Goal: Feedback & Contribution: Contribute content

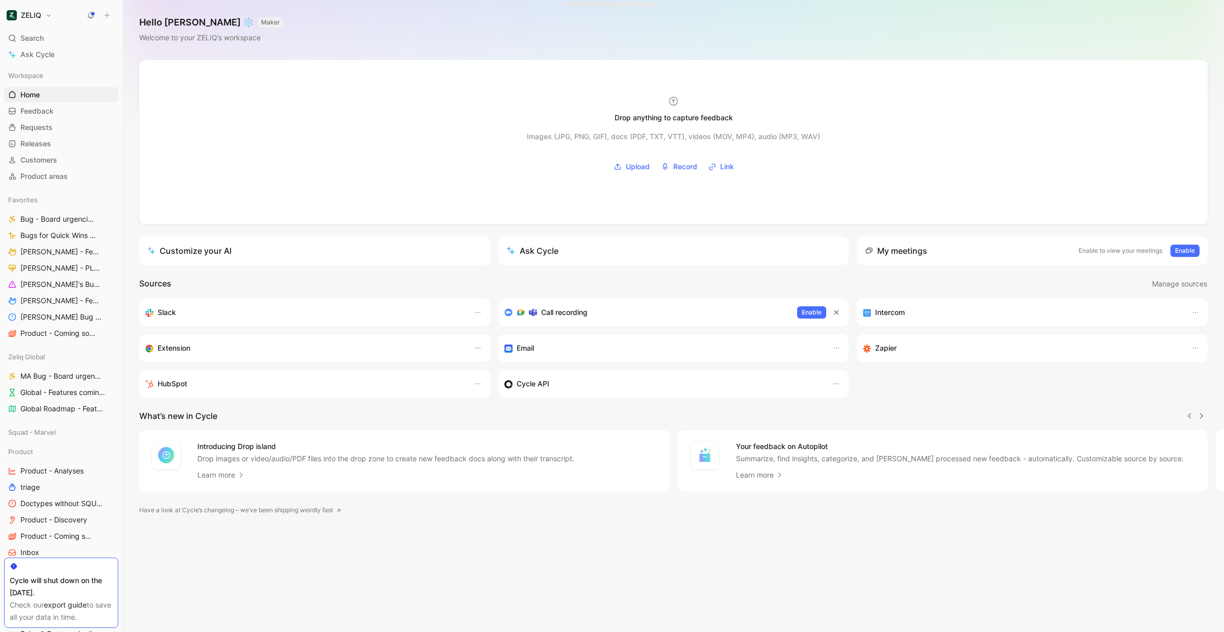
scroll to position [0, 1]
click at [109, 12] on icon at bounding box center [107, 15] width 7 height 7
click at [112, 14] on button at bounding box center [107, 15] width 14 height 14
click at [162, 14] on button "New feedback c" at bounding box center [175, 19] width 109 height 17
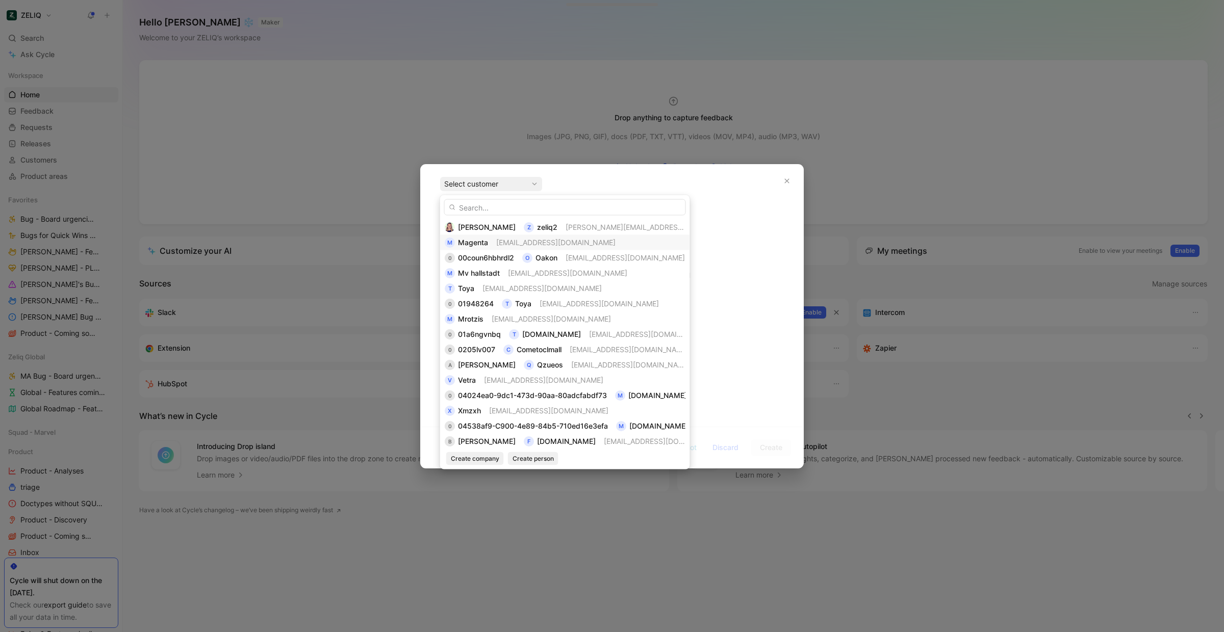
type input "ZELIQ - Taux d'enrichissement"
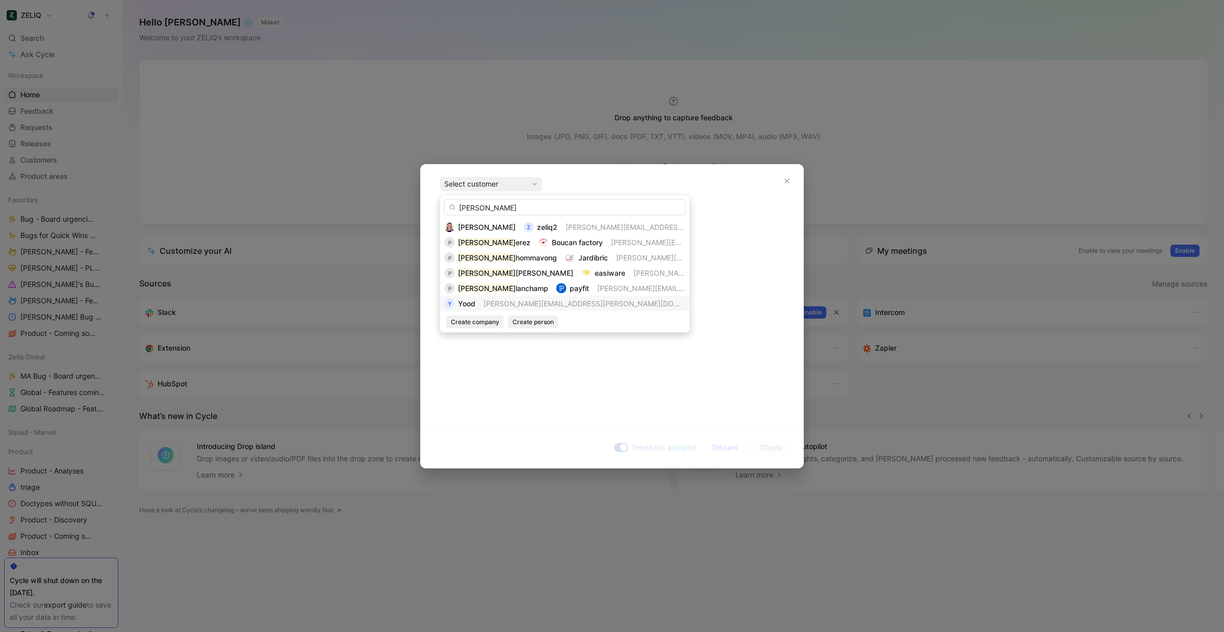
type input "[PERSON_NAME]"
click at [502, 301] on span "[PERSON_NAME][EMAIL_ADDRESS][PERSON_NAME][DOMAIN_NAME]" at bounding box center [600, 303] width 235 height 9
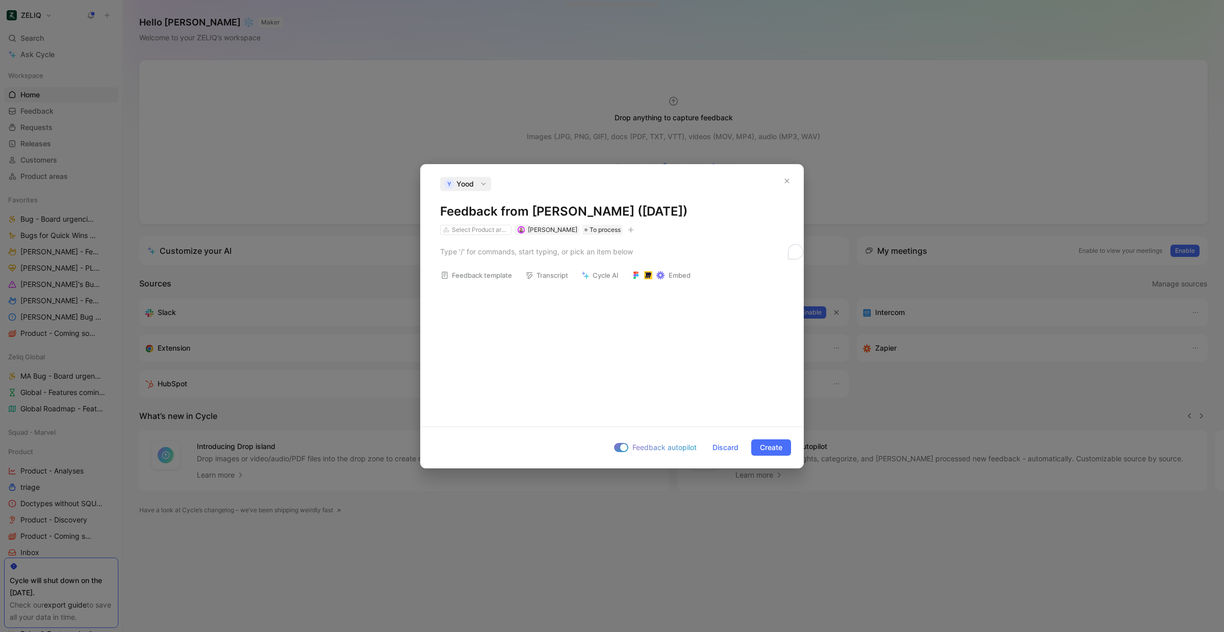
click at [513, 212] on h1 "Feedback from [PERSON_NAME] ([DATE])" at bounding box center [612, 211] width 344 height 16
click at [628, 229] on icon "button" at bounding box center [631, 230] width 6 height 6
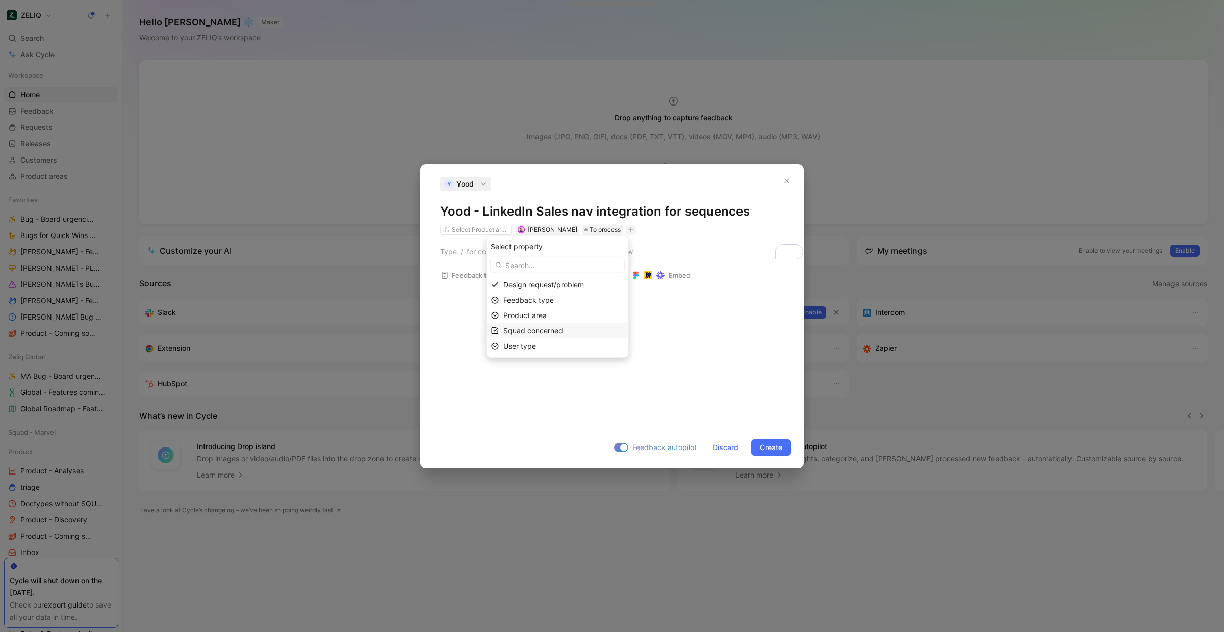
click at [550, 328] on span "Squad concerned" at bounding box center [533, 330] width 60 height 9
click at [590, 316] on div at bounding box center [589, 316] width 7 height 7
drag, startPoint x: 457, startPoint y: 267, endPoint x: 460, endPoint y: 257, distance: 10.6
click at [460, 256] on div "To enrich screen reader interactions, please activate Accessibility in Grammarl…" at bounding box center [612, 251] width 344 height 11
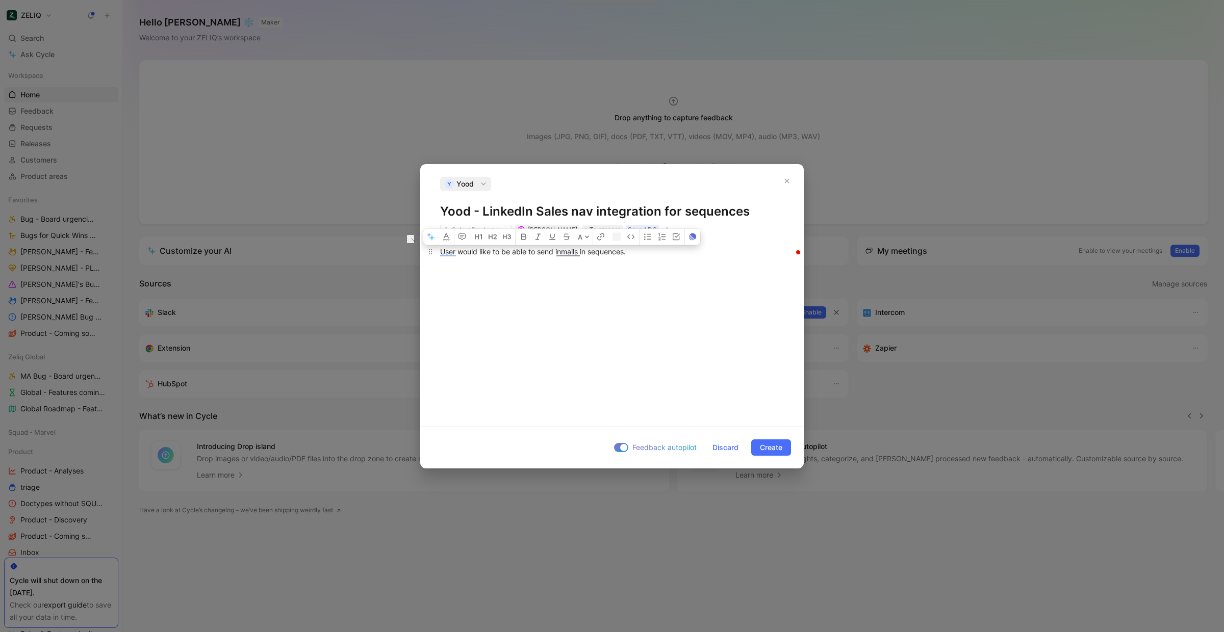
copy div "User would like to be able to send inmails in sequences."
click at [765, 448] on span "Create" at bounding box center [771, 448] width 22 height 12
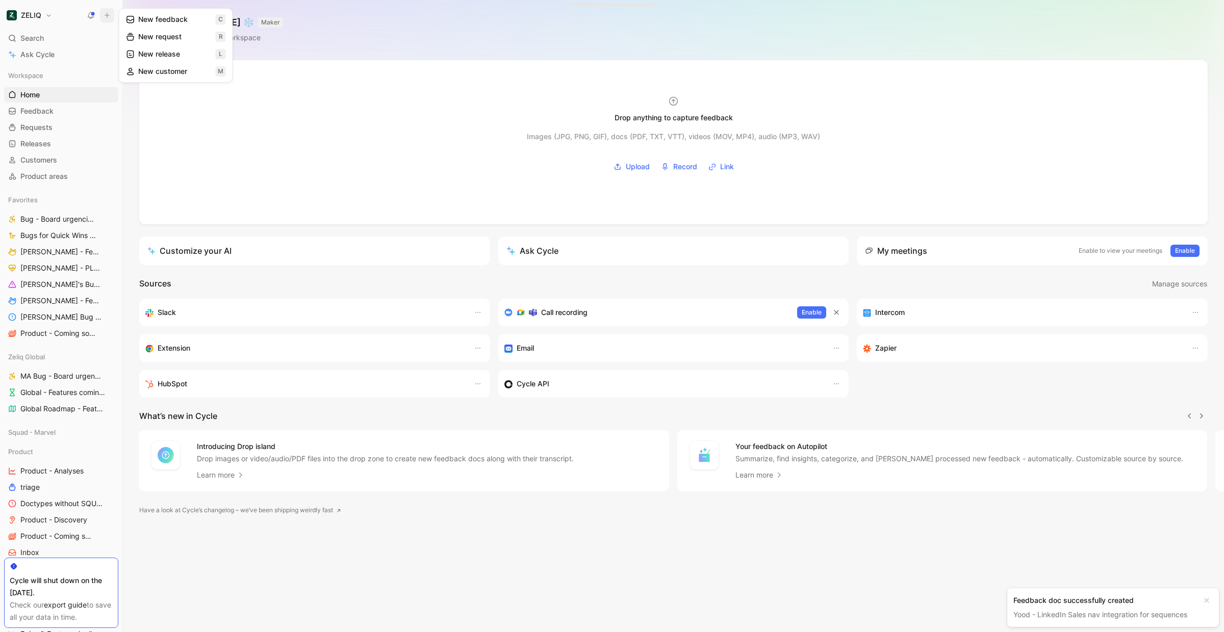
click at [123, 18] on button "New feedback c" at bounding box center [175, 19] width 109 height 17
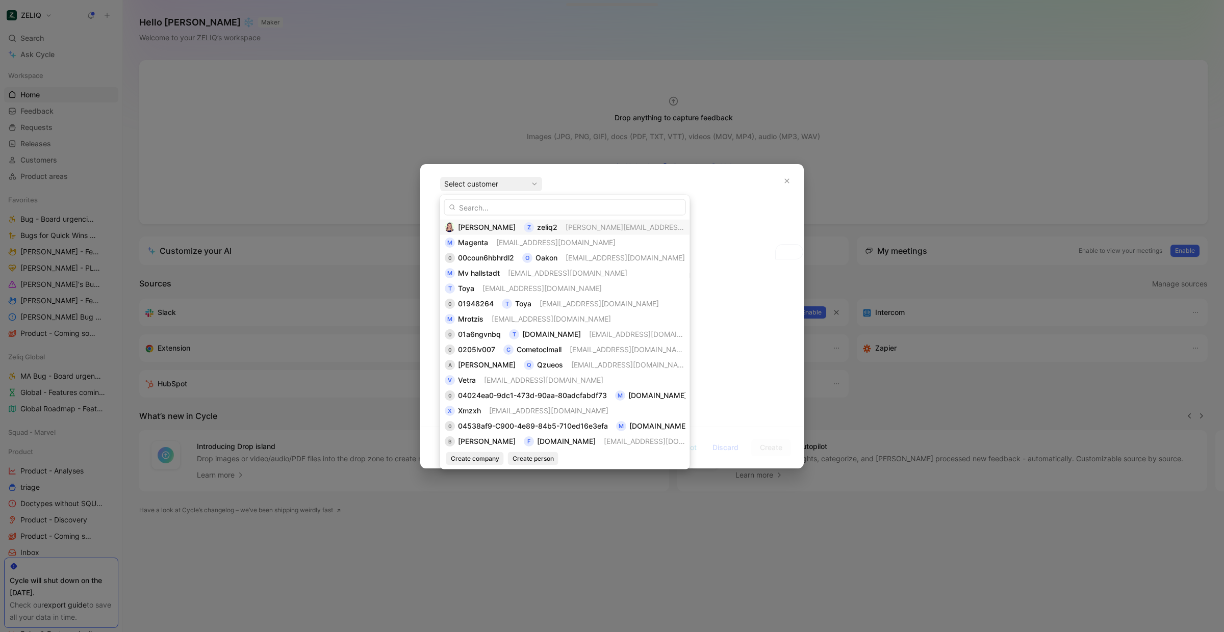
click at [514, 223] on div "[PERSON_NAME] z zeliq2 [PERSON_NAME][EMAIL_ADDRESS][DOMAIN_NAME]" at bounding box center [565, 227] width 241 height 12
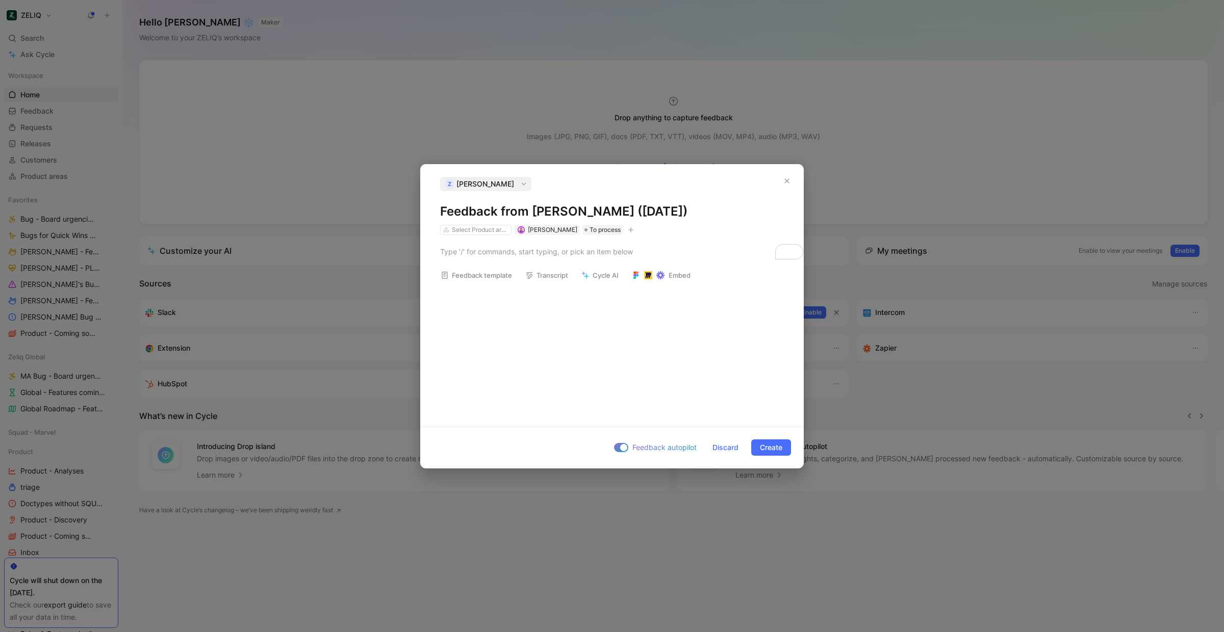
click at [505, 214] on h1 "Feedback from [PERSON_NAME] ([DATE])" at bounding box center [612, 211] width 344 height 16
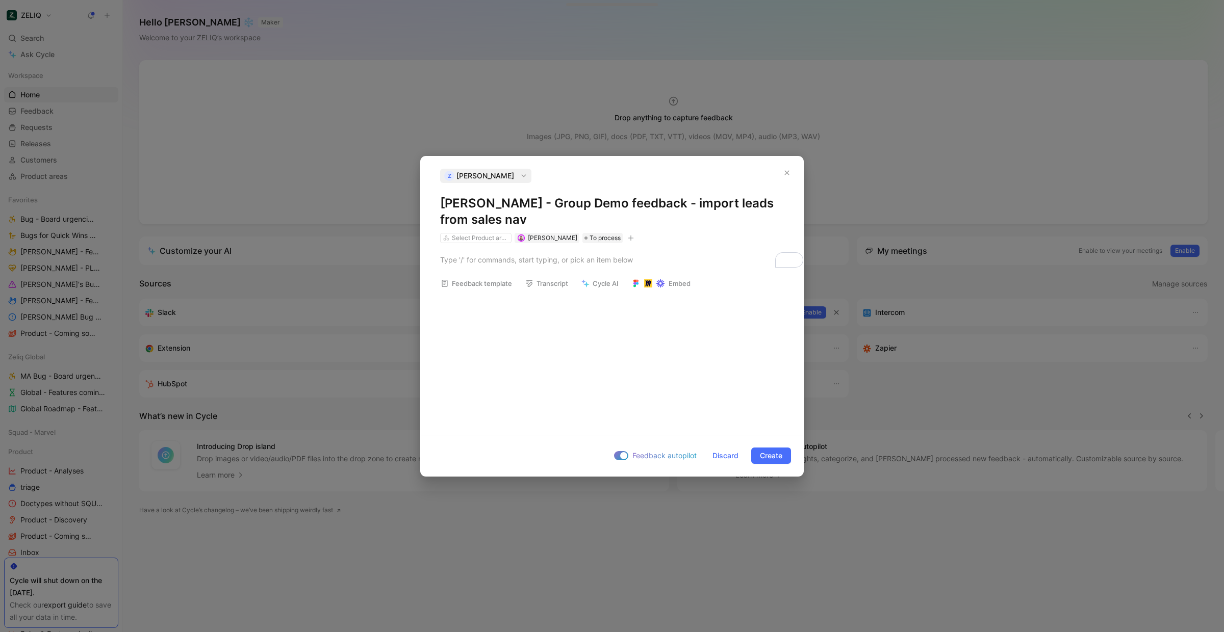
click at [627, 232] on div "Select Product areas [PERSON_NAME] To process" at bounding box center [538, 238] width 198 height 12
click at [626, 236] on button "button" at bounding box center [631, 238] width 10 height 10
click at [581, 343] on div "Squad concerned" at bounding box center [563, 339] width 121 height 12
click at [595, 309] on div at bounding box center [592, 309] width 14 height 9
click at [777, 457] on span "Create" at bounding box center [771, 456] width 22 height 12
